Goal: Transaction & Acquisition: Purchase product/service

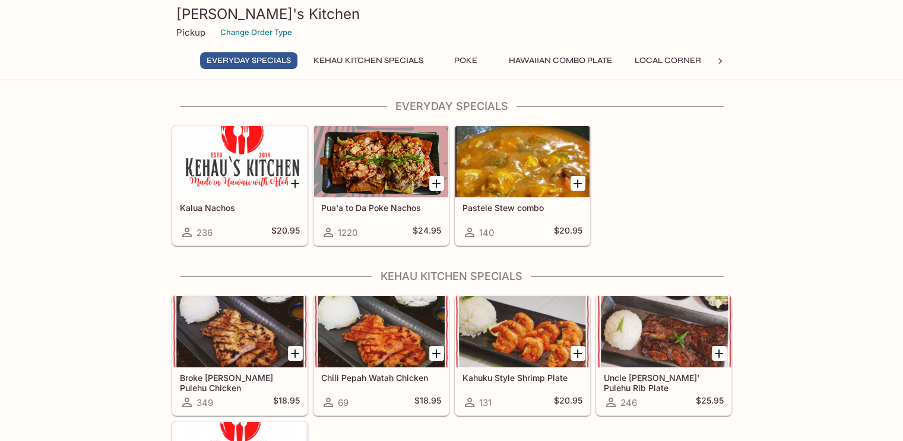
click at [374, 155] on div at bounding box center [381, 161] width 134 height 71
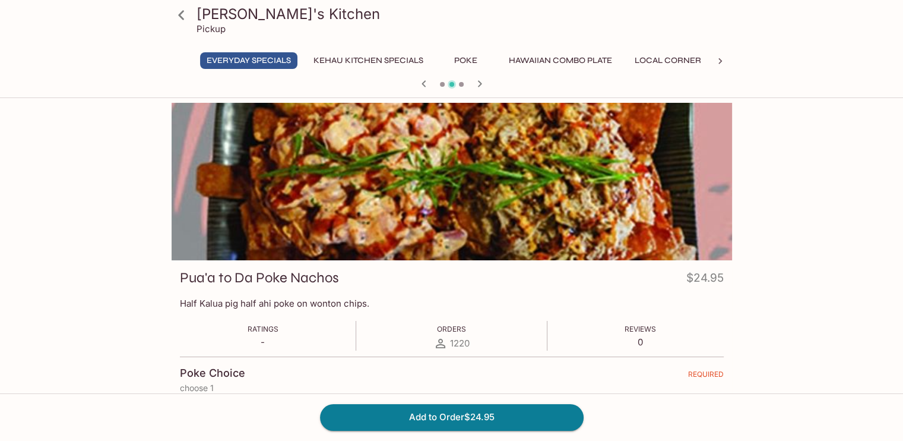
click at [202, 16] on h3 "[PERSON_NAME]'s Kitchen" at bounding box center [462, 14] width 531 height 18
click at [176, 8] on icon at bounding box center [181, 15] width 21 height 21
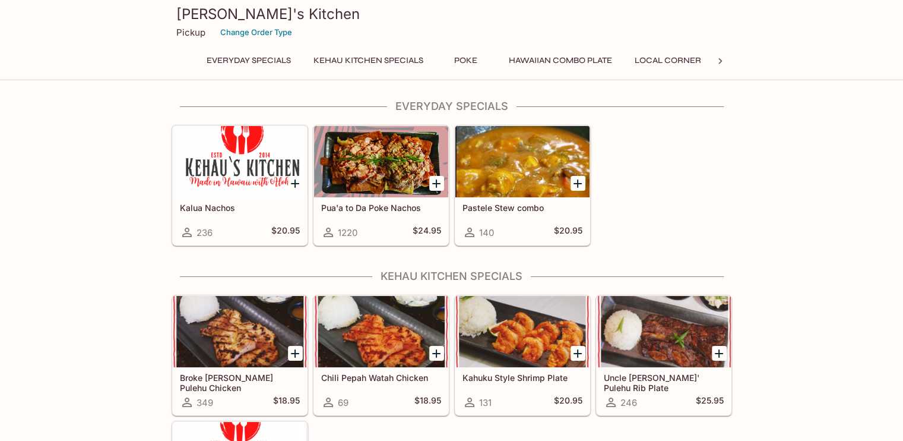
click at [176, 8] on h3 "[PERSON_NAME]'s Kitchen" at bounding box center [451, 14] width 551 height 18
click at [276, 24] on button "Change Order Type" at bounding box center [256, 32] width 83 height 18
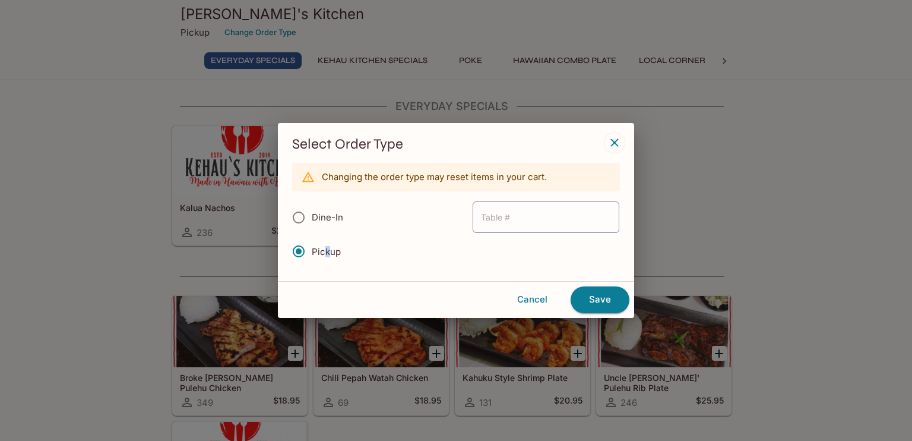
drag, startPoint x: 329, startPoint y: 247, endPoint x: 322, endPoint y: 260, distance: 14.1
click at [322, 260] on label "Pickup" at bounding box center [313, 251] width 55 height 26
click at [523, 299] on button "Cancel" at bounding box center [532, 299] width 67 height 25
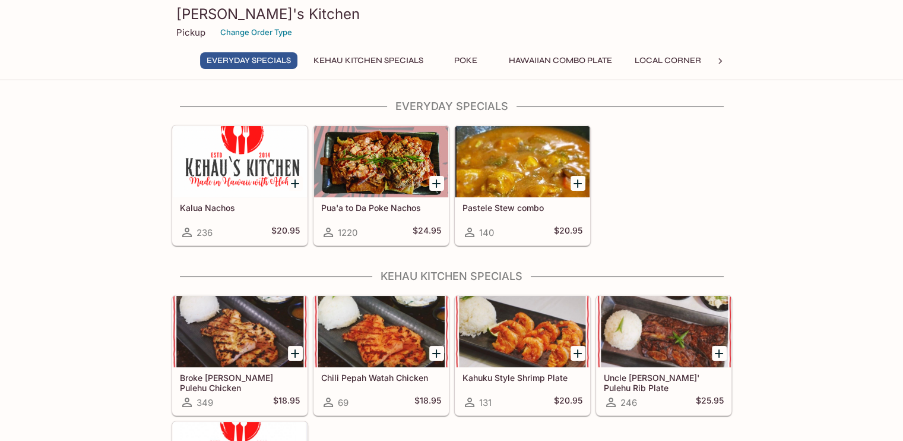
click at [401, 56] on button "Kehau Kitchen Specials" at bounding box center [368, 60] width 123 height 17
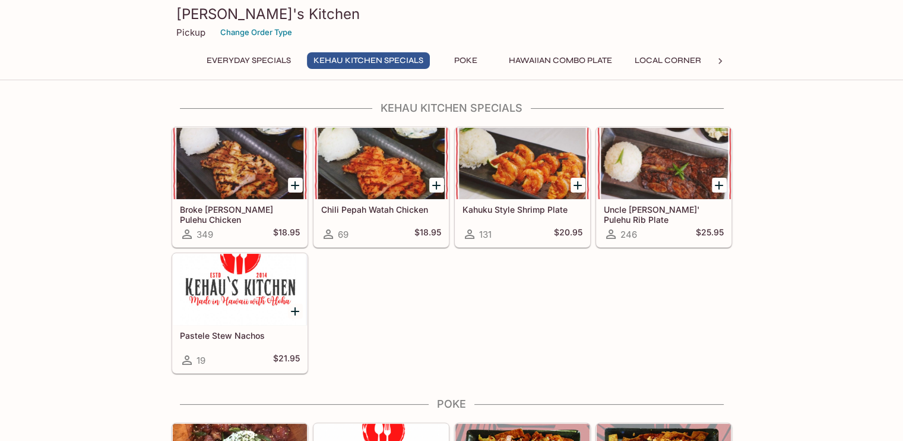
drag, startPoint x: 460, startPoint y: 62, endPoint x: 466, endPoint y: 62, distance: 6.0
click at [466, 62] on button "Poke" at bounding box center [465, 60] width 53 height 17
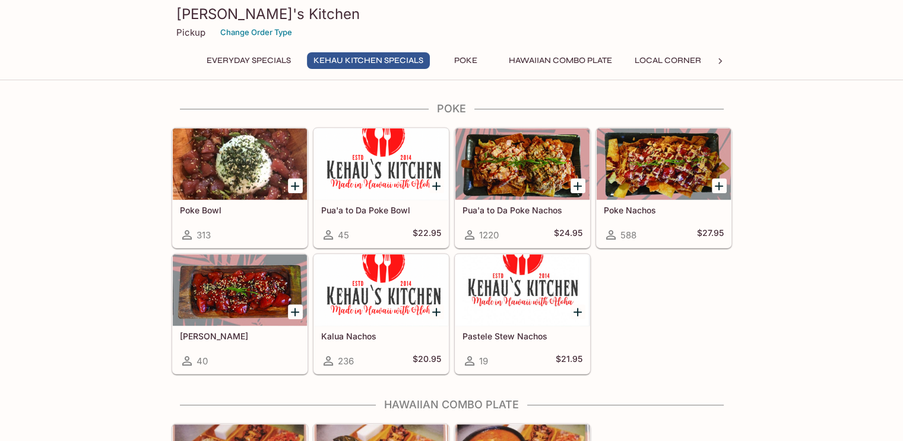
click at [543, 44] on div "Kehau's Kitchen Pickup Change Order Type Everyday Specials Kehau Kitchen Specia…" at bounding box center [452, 38] width 570 height 76
drag, startPoint x: 543, startPoint y: 44, endPoint x: 539, endPoint y: 57, distance: 13.7
click at [539, 57] on button "Hawaiian Combo Plate" at bounding box center [560, 60] width 116 height 17
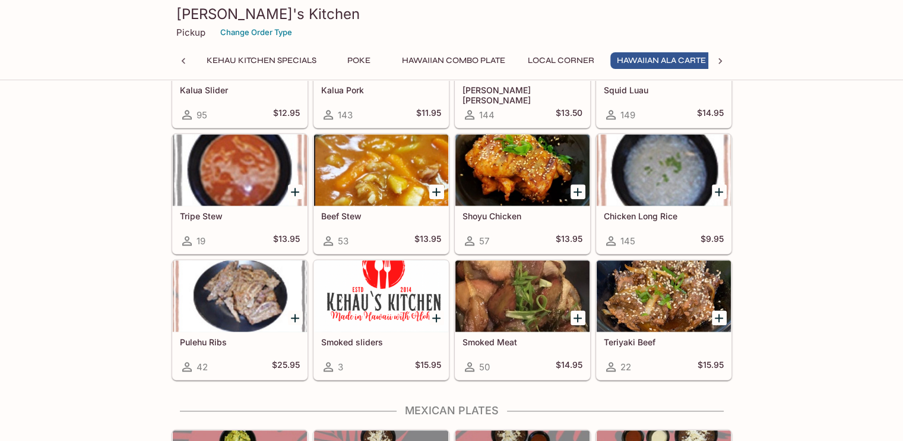
scroll to position [0, 114]
